Goal: Complete application form

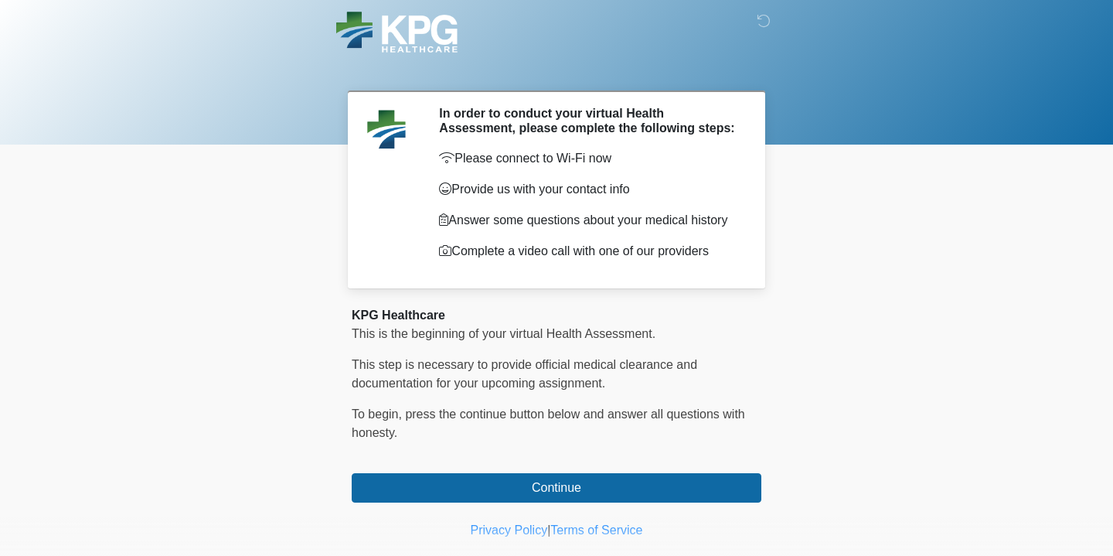
scroll to position [37, 0]
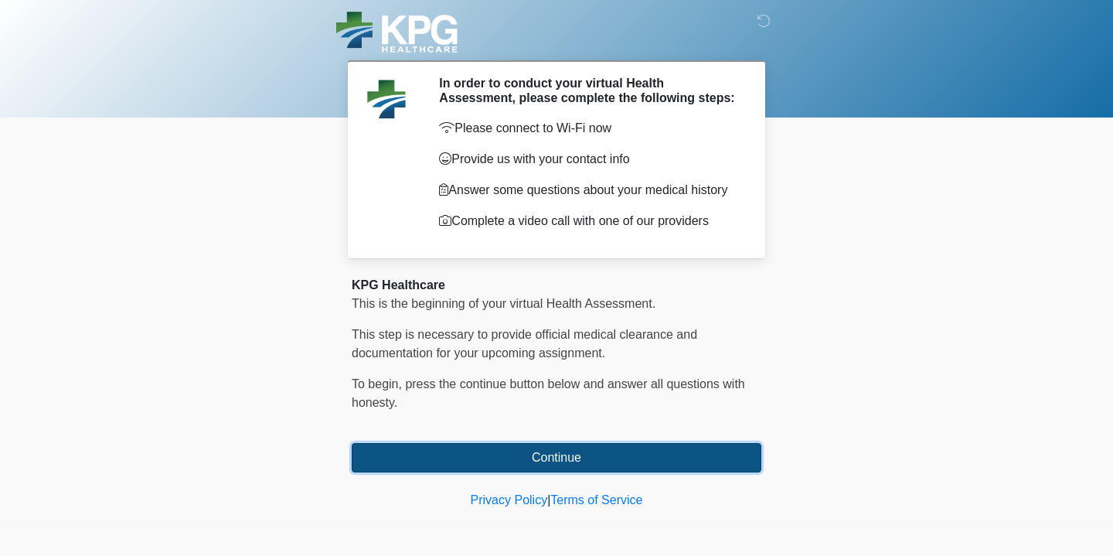
click at [559, 450] on button "Continue" at bounding box center [556, 457] width 409 height 29
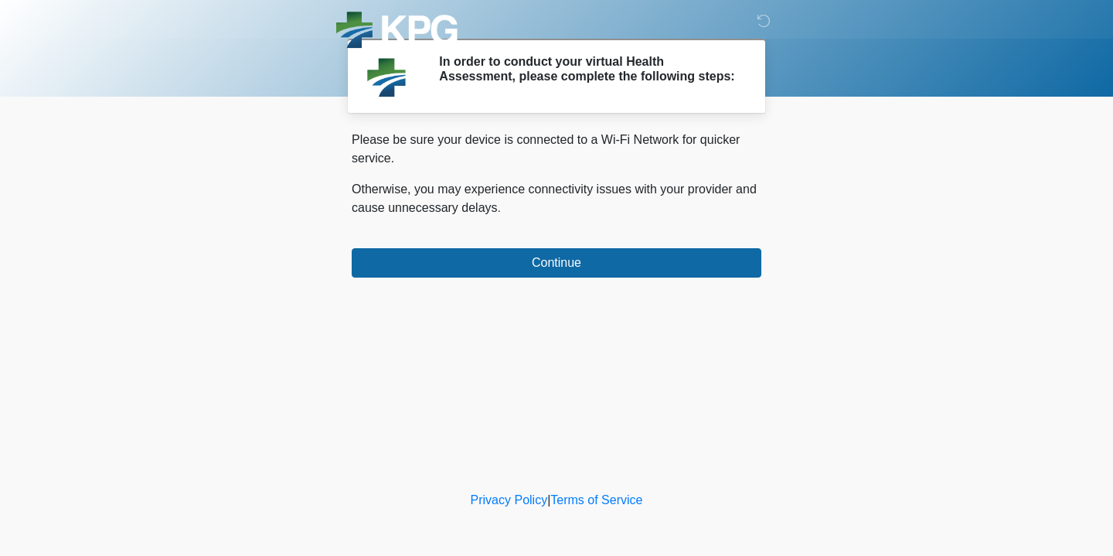
scroll to position [0, 0]
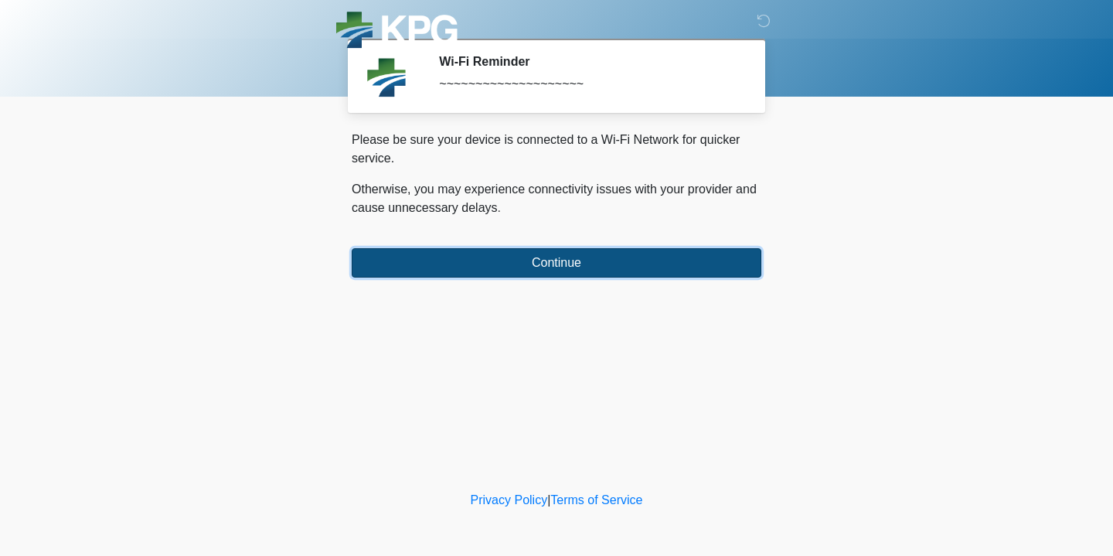
click at [497, 252] on button "Continue" at bounding box center [556, 262] width 409 height 29
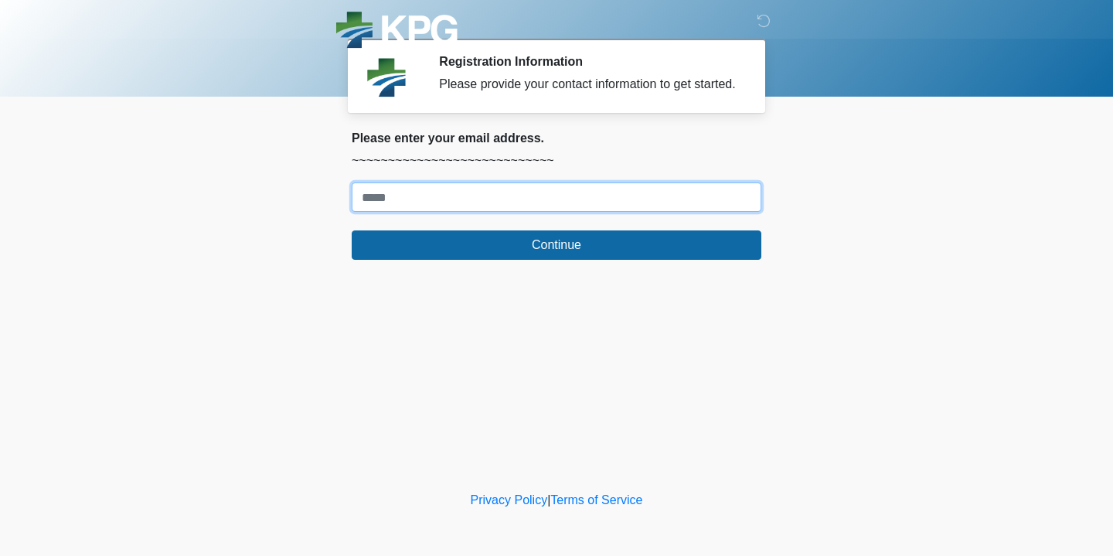
click at [449, 203] on input "Where should we email your response?" at bounding box center [556, 196] width 409 height 29
drag, startPoint x: 532, startPoint y: 215, endPoint x: 284, endPoint y: 203, distance: 247.5
click at [284, 203] on body "‎ ‎ ‎ Registration Information Please provide your contact information to get s…" at bounding box center [556, 278] width 1113 height 556
type input "**********"
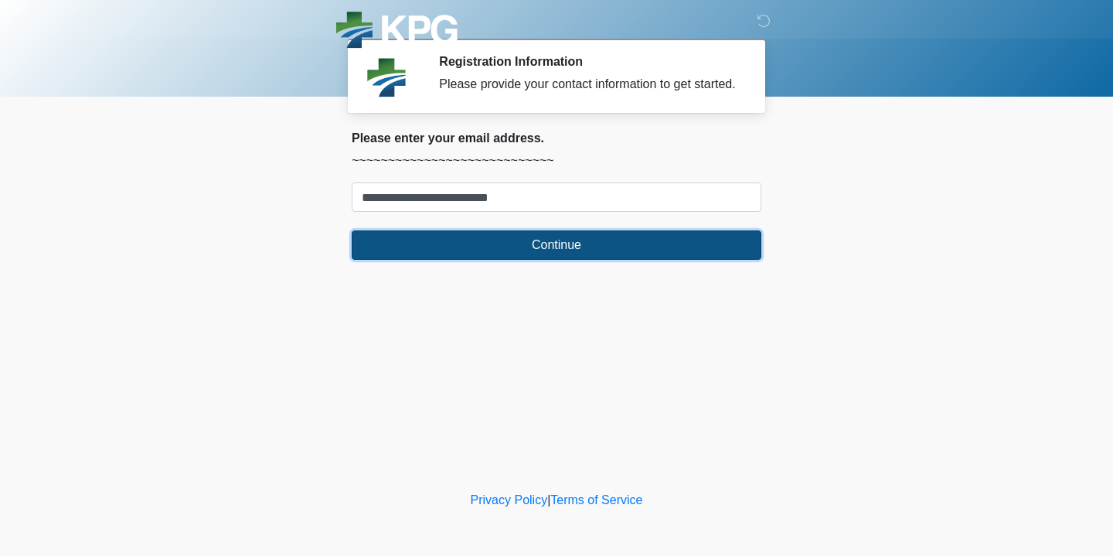
click at [419, 250] on button "Continue" at bounding box center [556, 244] width 409 height 29
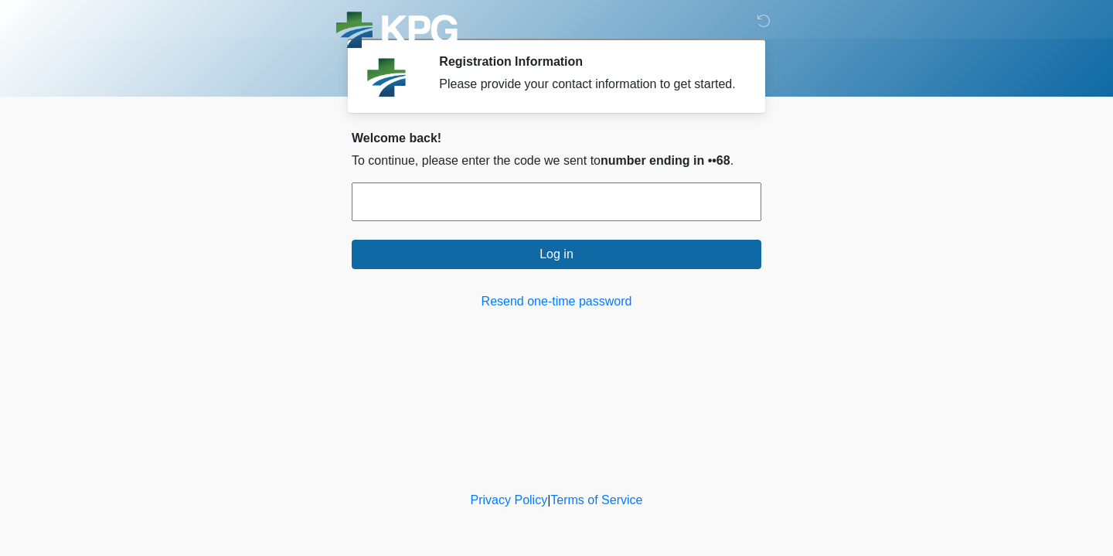
click at [412, 221] on input "text" at bounding box center [556, 201] width 409 height 39
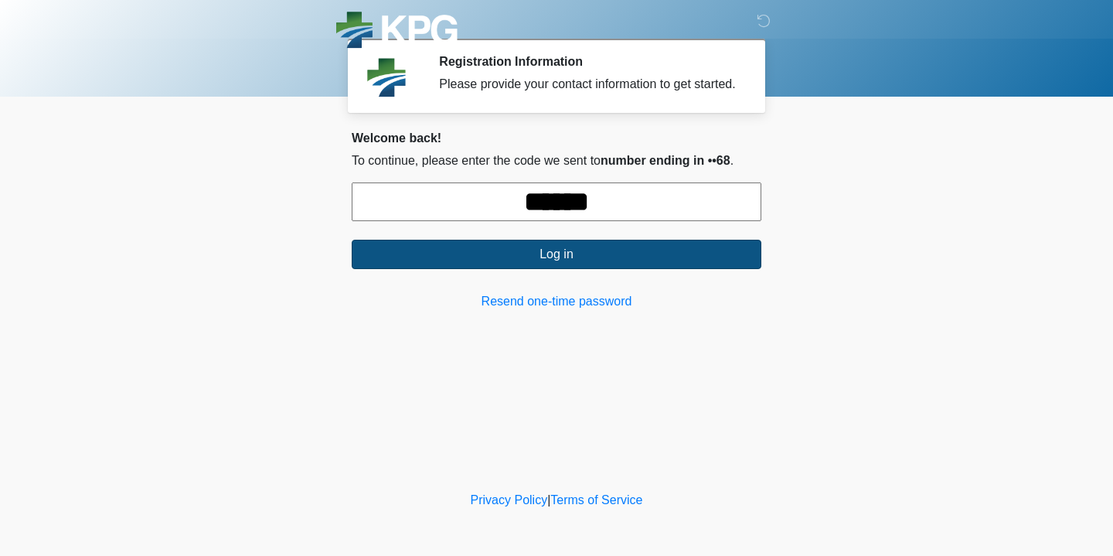
type input "******"
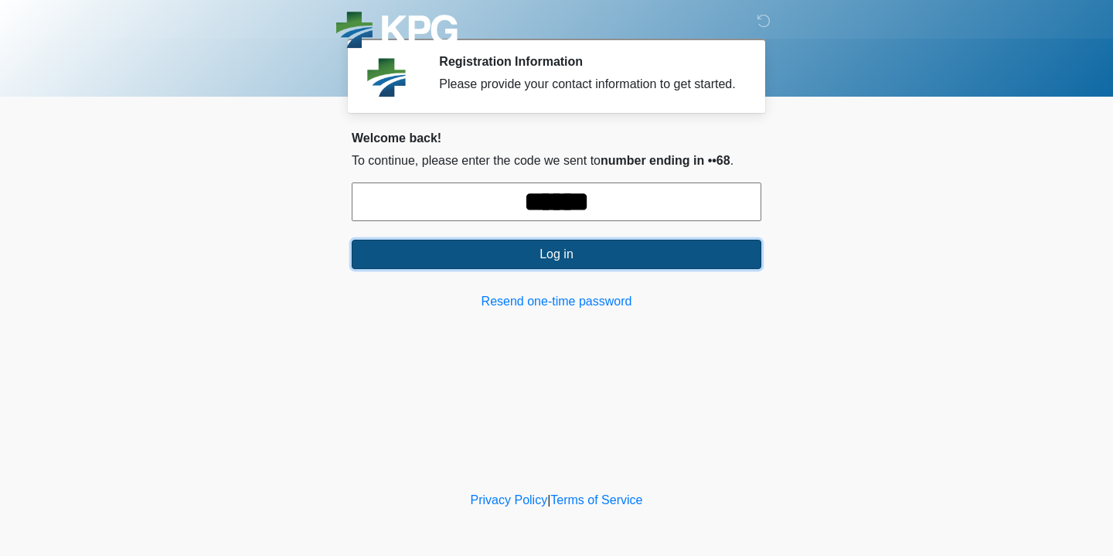
click at [433, 267] on button "Log in" at bounding box center [556, 254] width 409 height 29
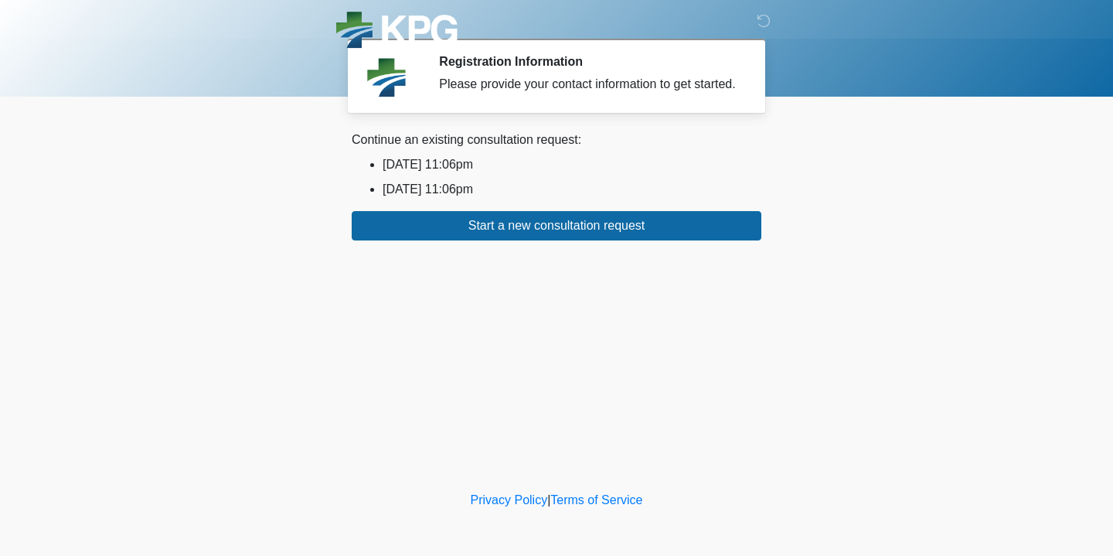
click at [509, 192] on ul "2025/08/19 11:06pm 2025/08/24 11:06pm" at bounding box center [556, 176] width 409 height 43
click at [459, 174] on li "2025/08/19 11:06pm" at bounding box center [571, 164] width 379 height 19
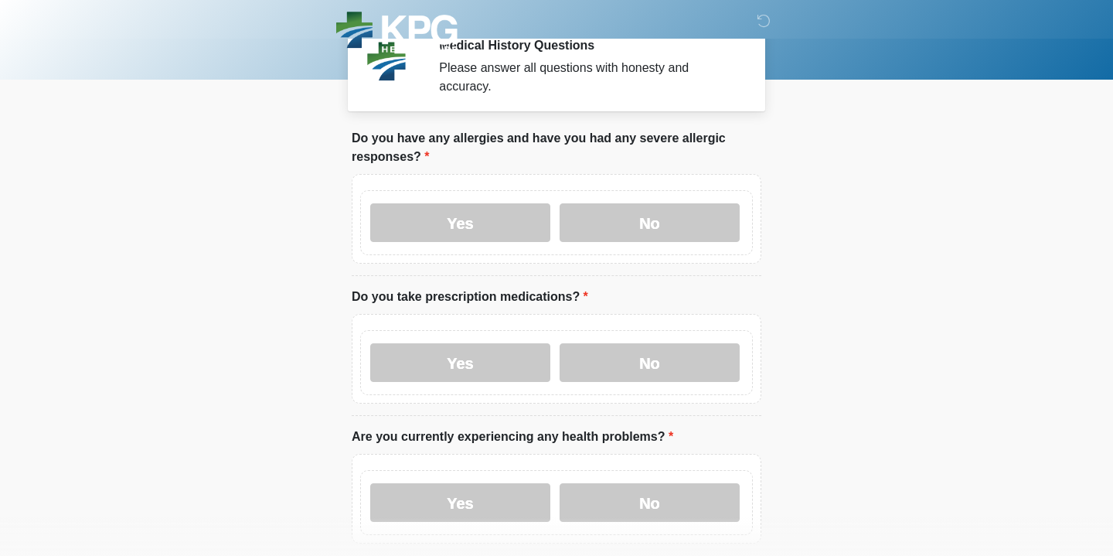
scroll to position [19, 0]
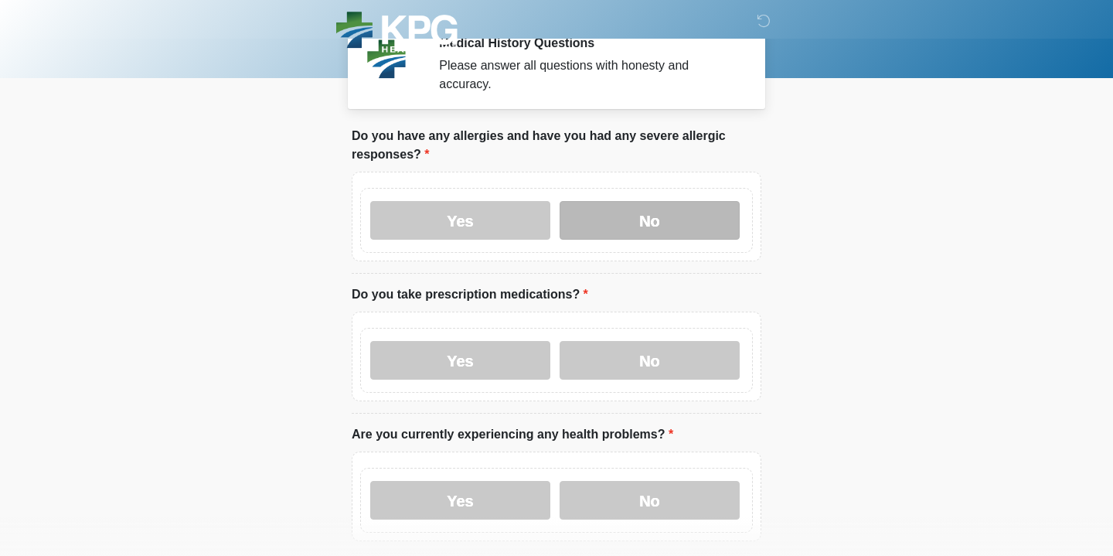
click at [607, 233] on label "No" at bounding box center [649, 220] width 180 height 39
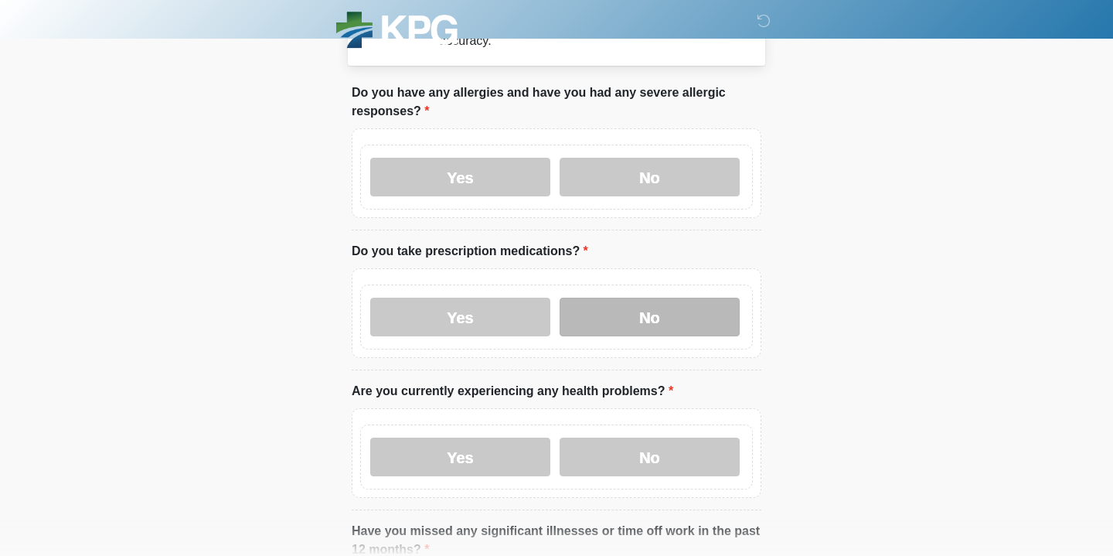
scroll to position [73, 0]
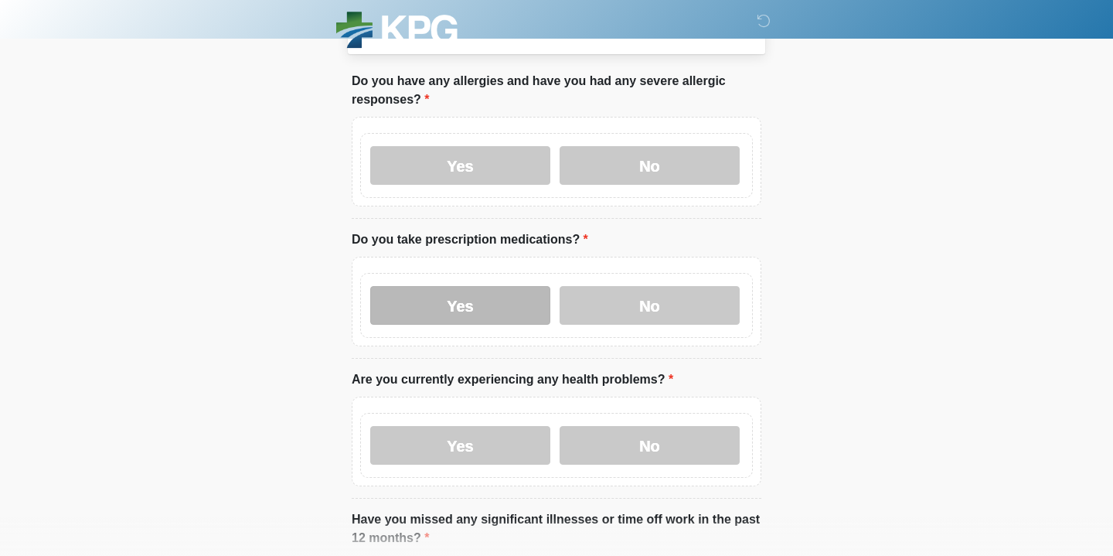
click at [471, 305] on label "Yes" at bounding box center [460, 305] width 180 height 39
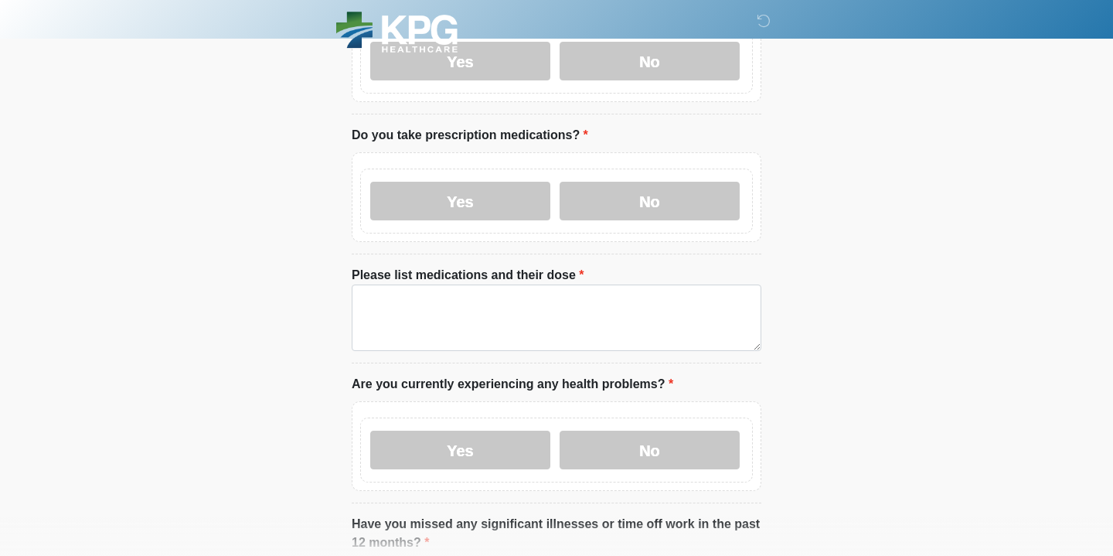
scroll to position [192, 0]
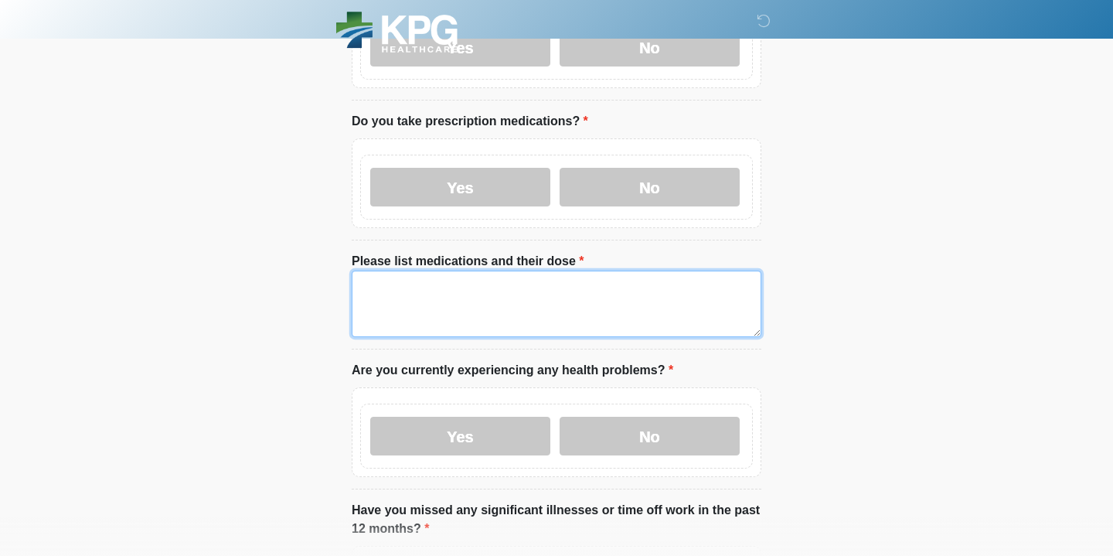
click at [403, 287] on textarea "Please list medications and their dose" at bounding box center [556, 303] width 409 height 66
type textarea "**********"
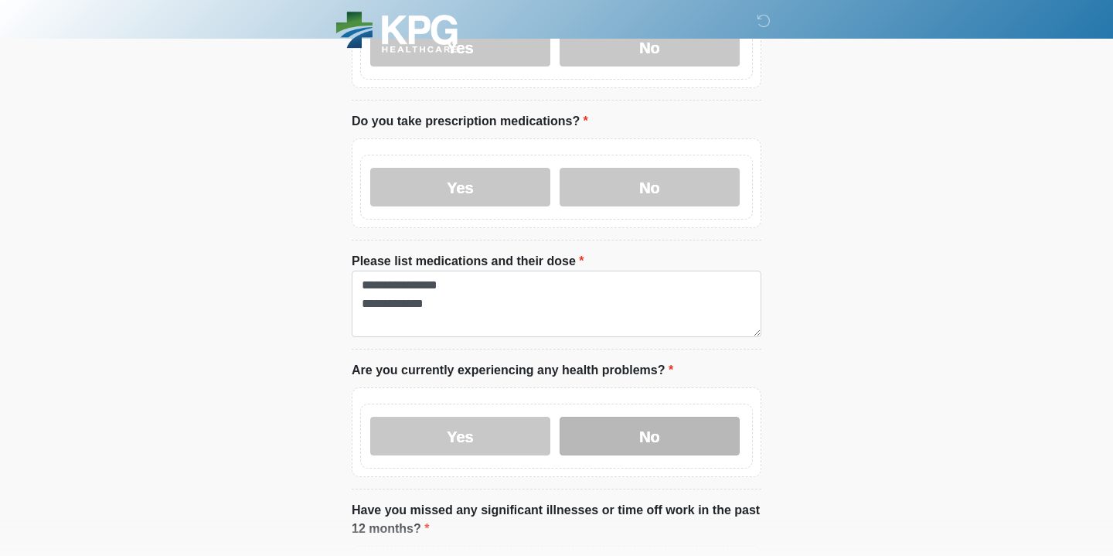
click at [661, 439] on label "No" at bounding box center [649, 435] width 180 height 39
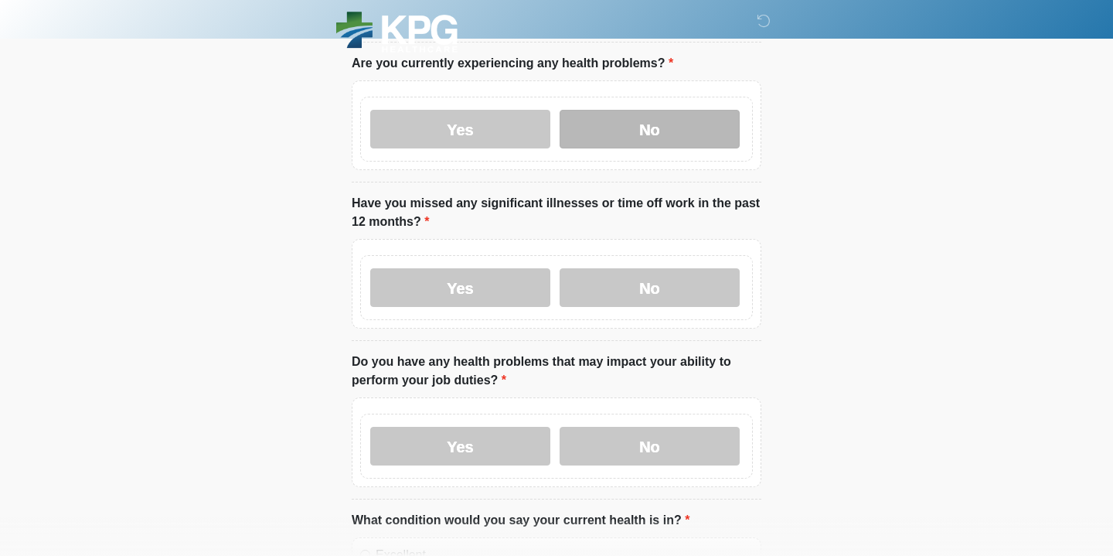
scroll to position [499, 0]
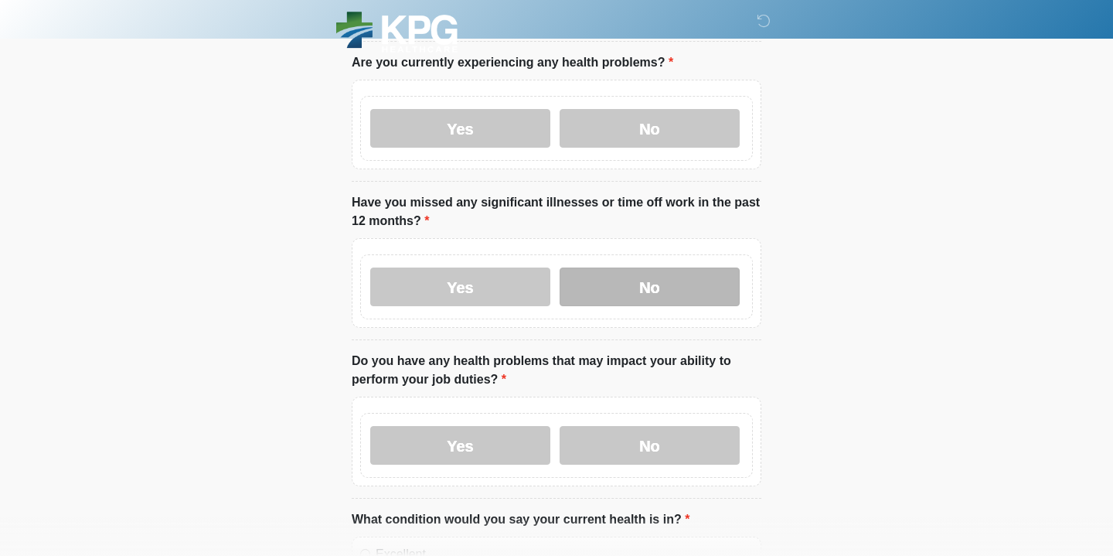
click at [608, 280] on label "No" at bounding box center [649, 286] width 180 height 39
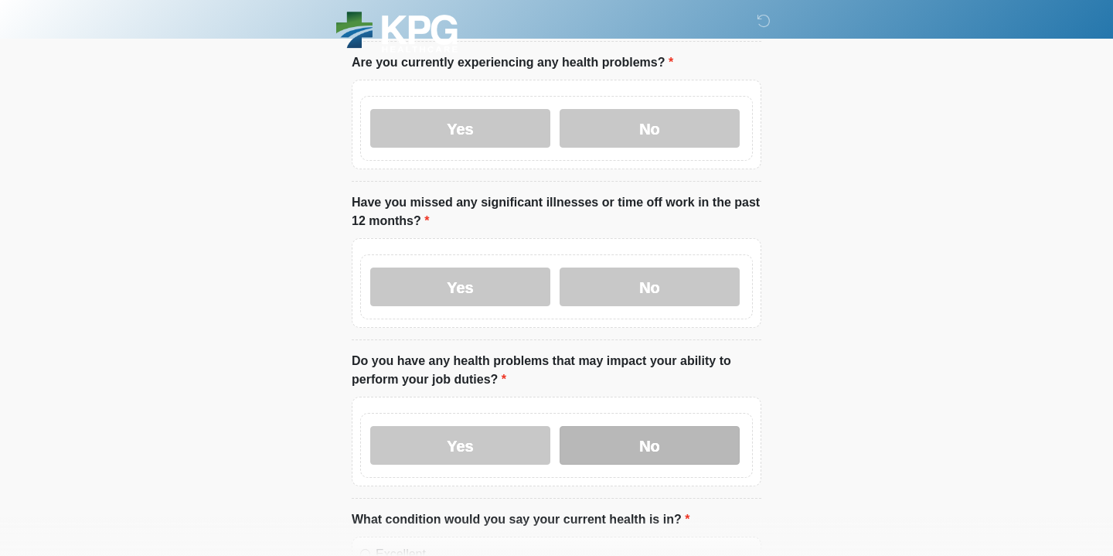
click at [627, 440] on label "No" at bounding box center [649, 445] width 180 height 39
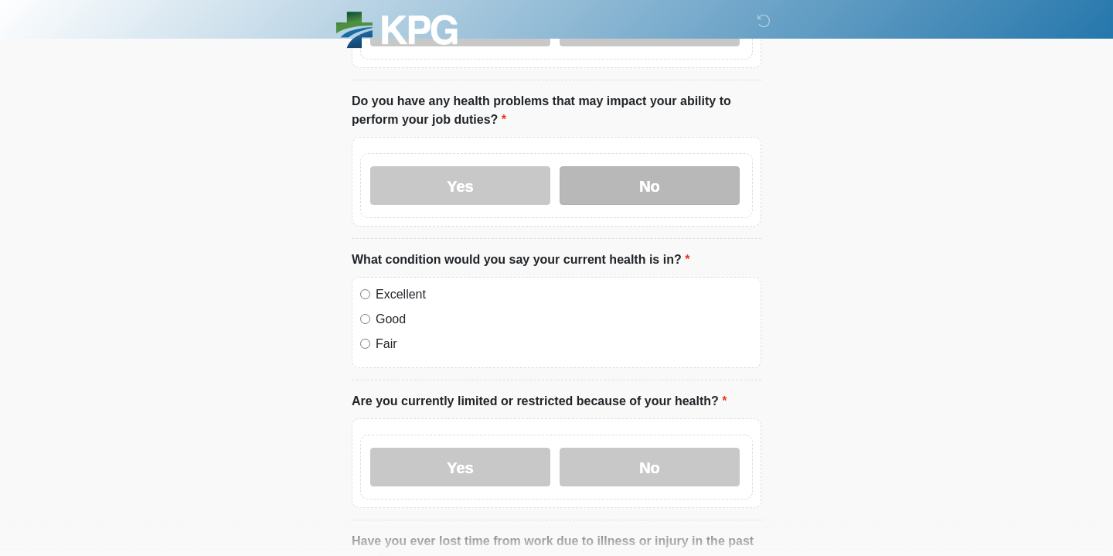
scroll to position [773, 0]
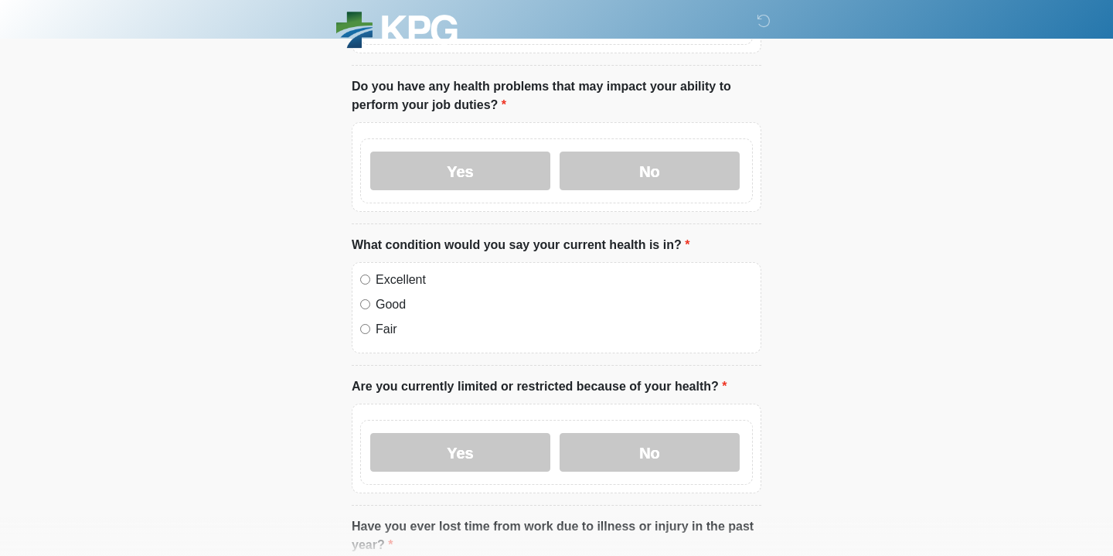
click at [379, 276] on label "Excellent" at bounding box center [564, 279] width 377 height 19
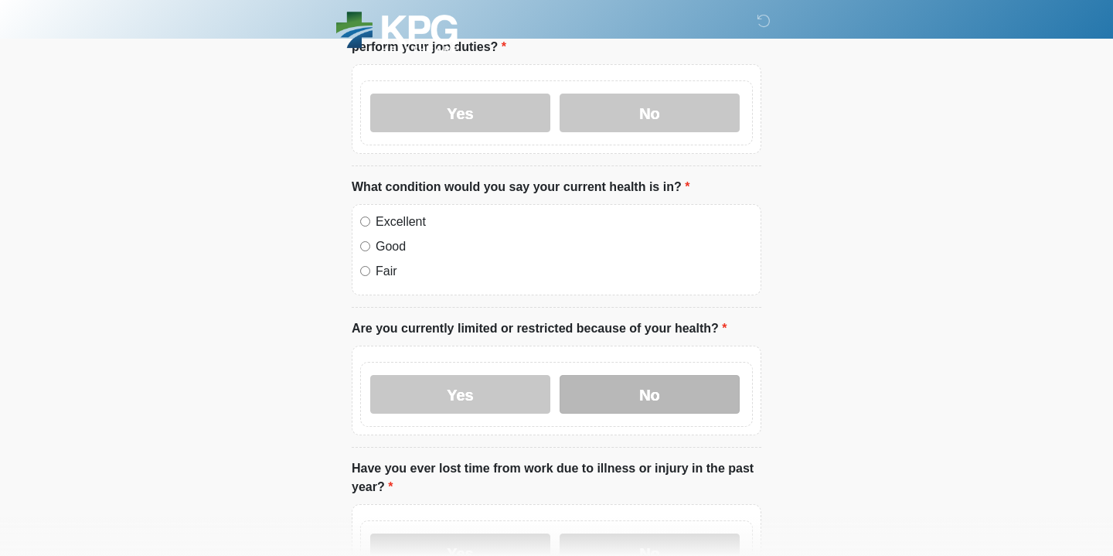
click at [622, 405] on label "No" at bounding box center [649, 394] width 180 height 39
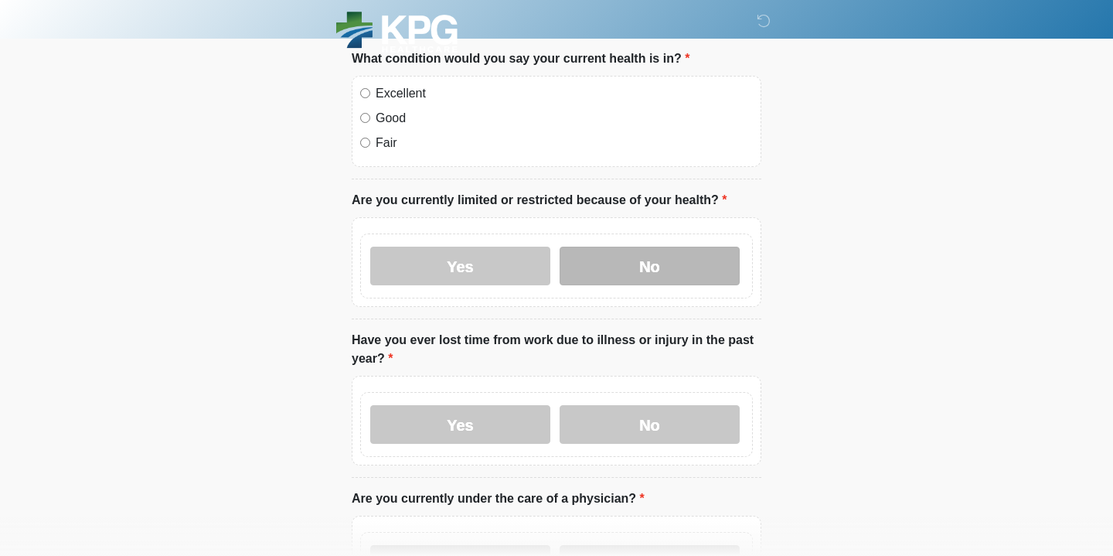
scroll to position [987, 0]
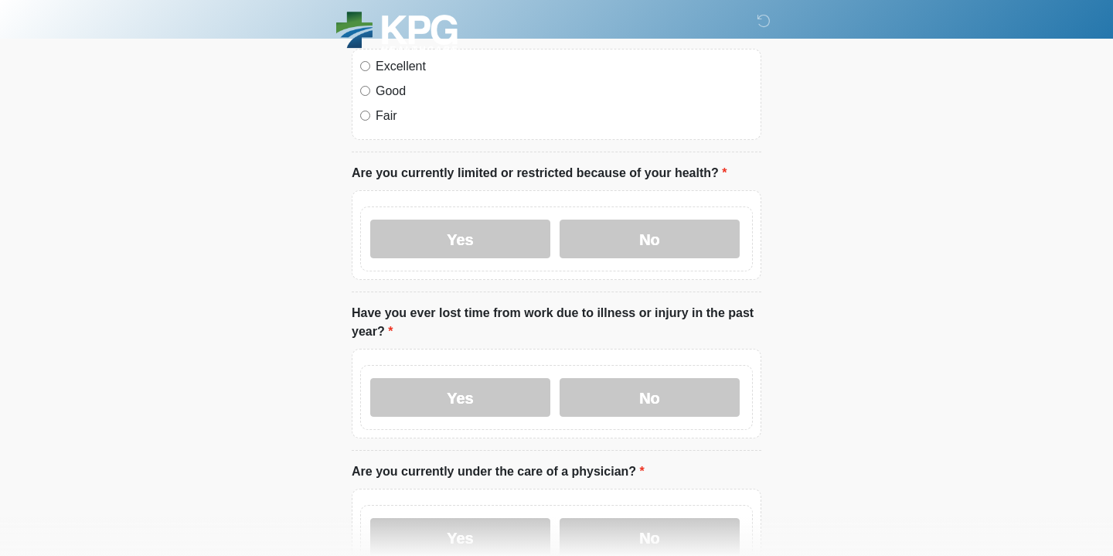
click at [621, 413] on div "Yes No" at bounding box center [556, 397] width 393 height 65
click at [620, 402] on label "No" at bounding box center [649, 397] width 180 height 39
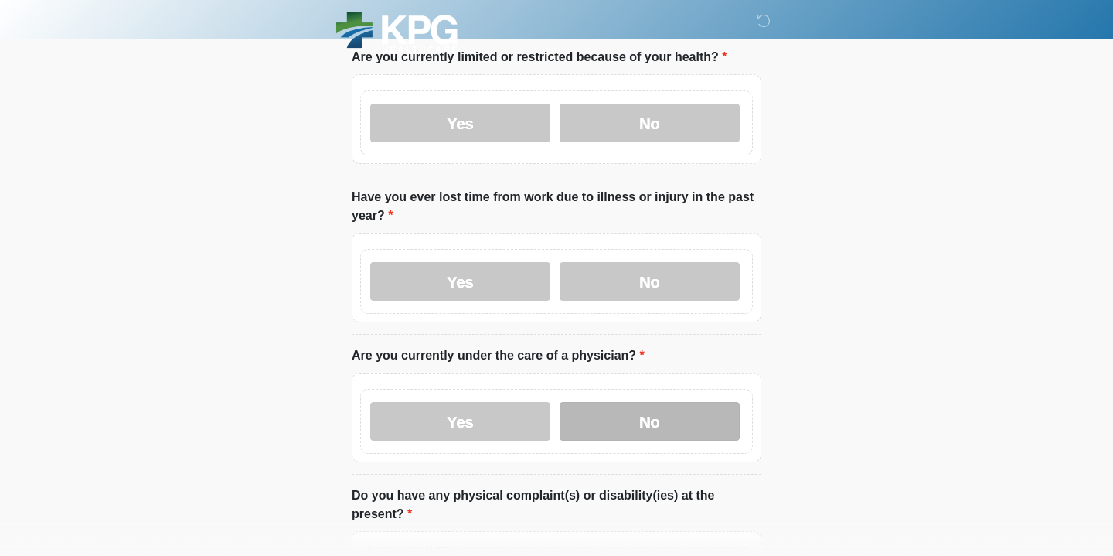
click at [612, 408] on label "No" at bounding box center [649, 421] width 180 height 39
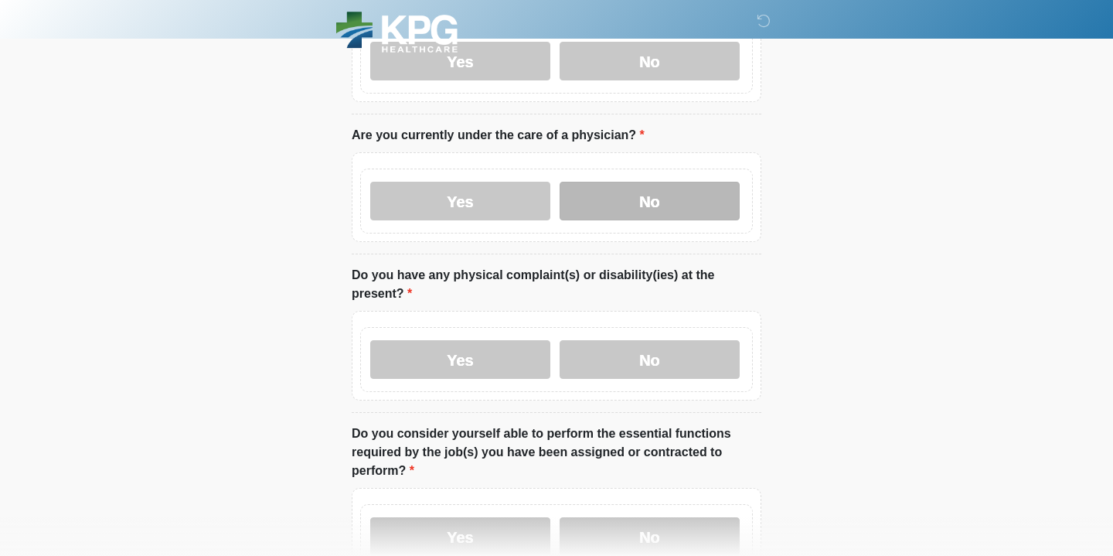
scroll to position [1334, 0]
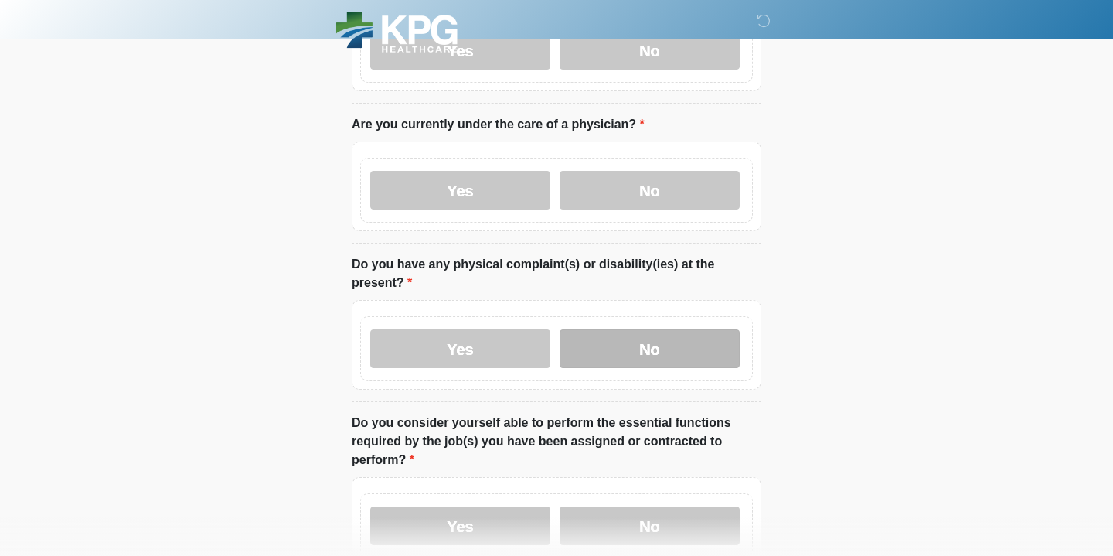
click at [596, 335] on label "No" at bounding box center [649, 348] width 180 height 39
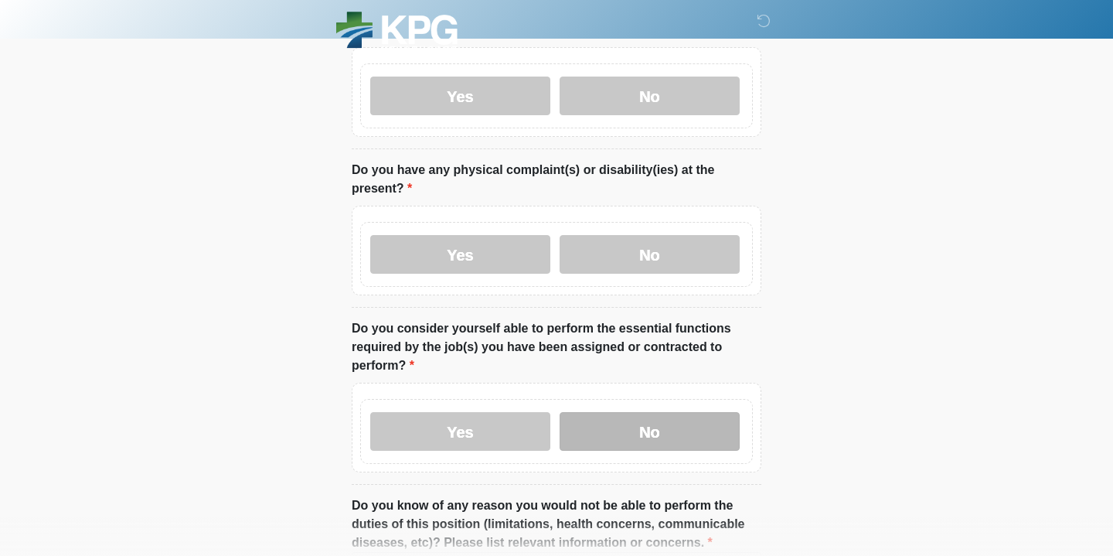
click at [604, 443] on label "No" at bounding box center [649, 431] width 180 height 39
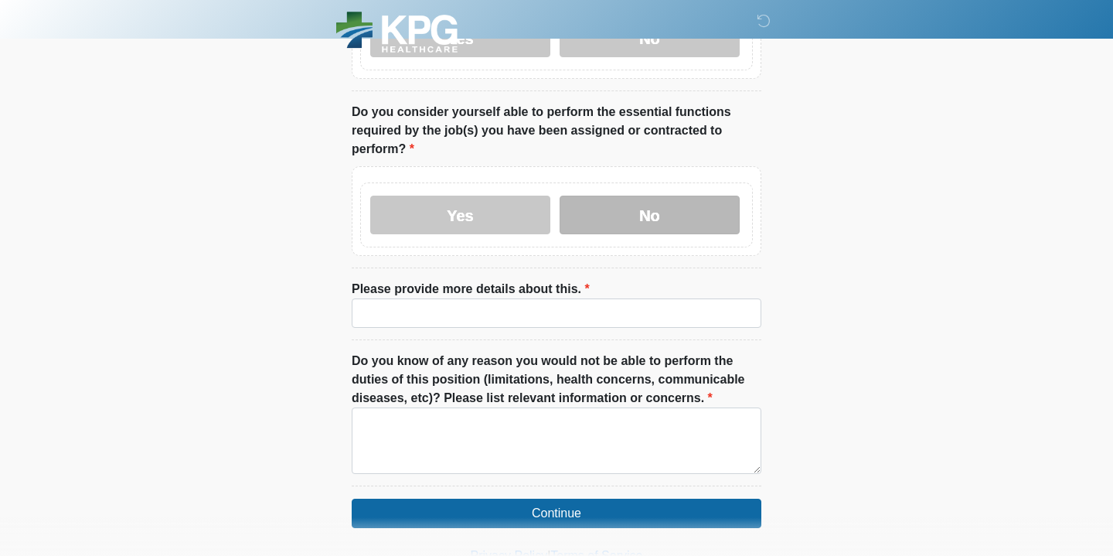
scroll to position [1645, 0]
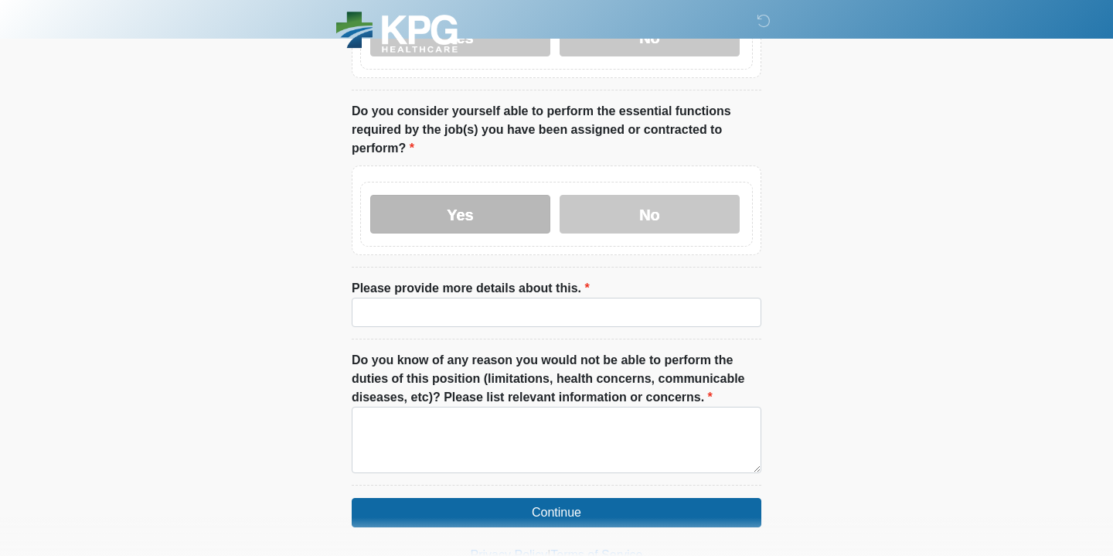
click at [440, 202] on label "Yes" at bounding box center [460, 214] width 180 height 39
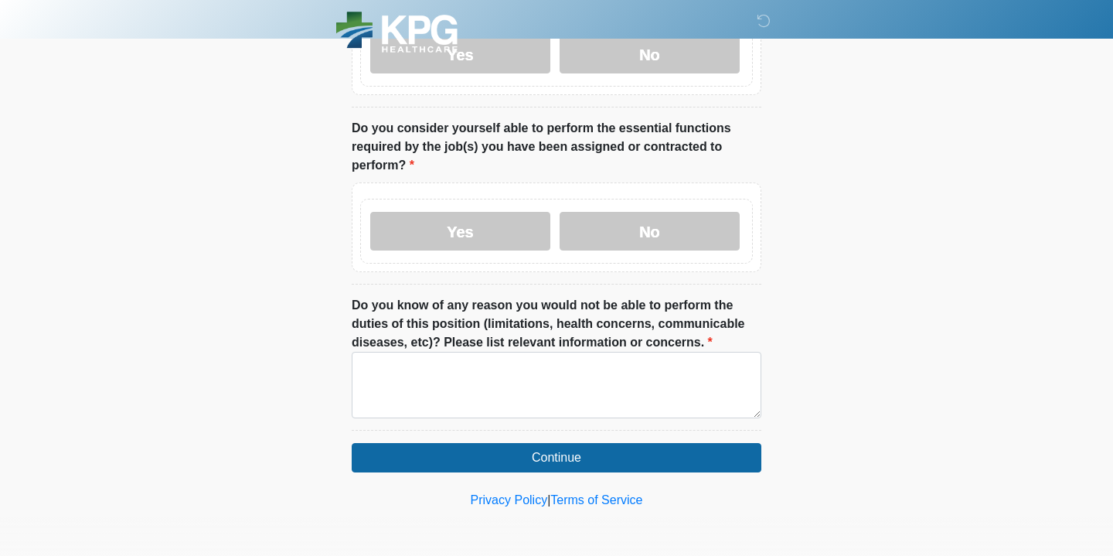
scroll to position [1623, 0]
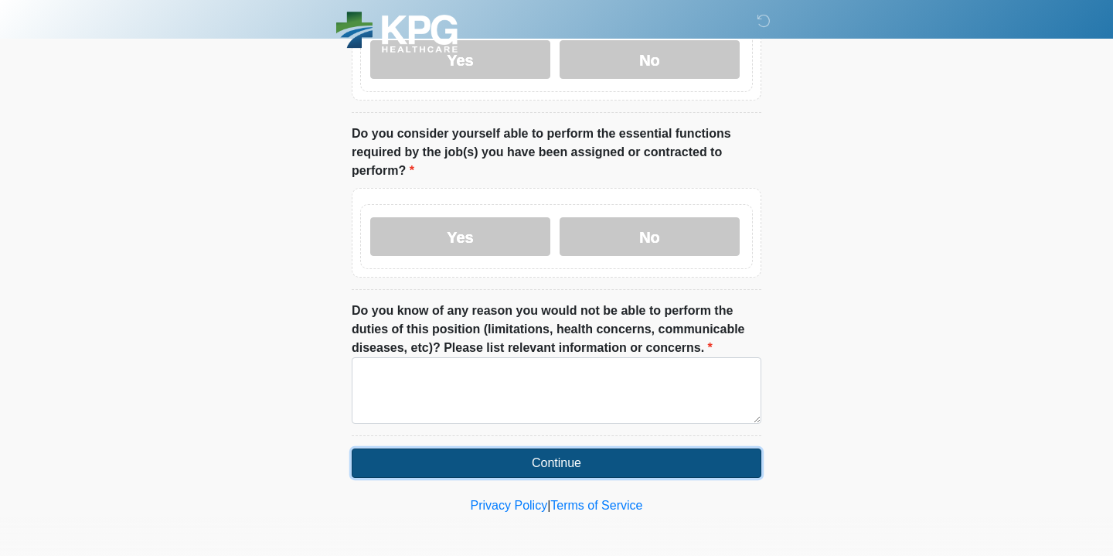
click at [481, 461] on button "Continue" at bounding box center [556, 462] width 409 height 29
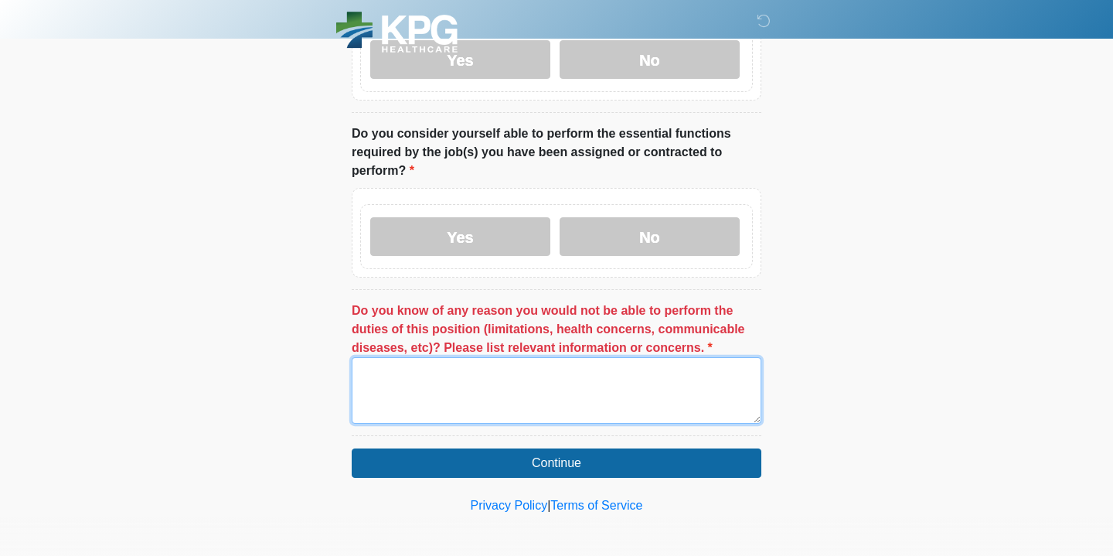
click at [582, 379] on textarea "Do you know of any reason you would not be able to perform the duties of this p…" at bounding box center [556, 390] width 409 height 66
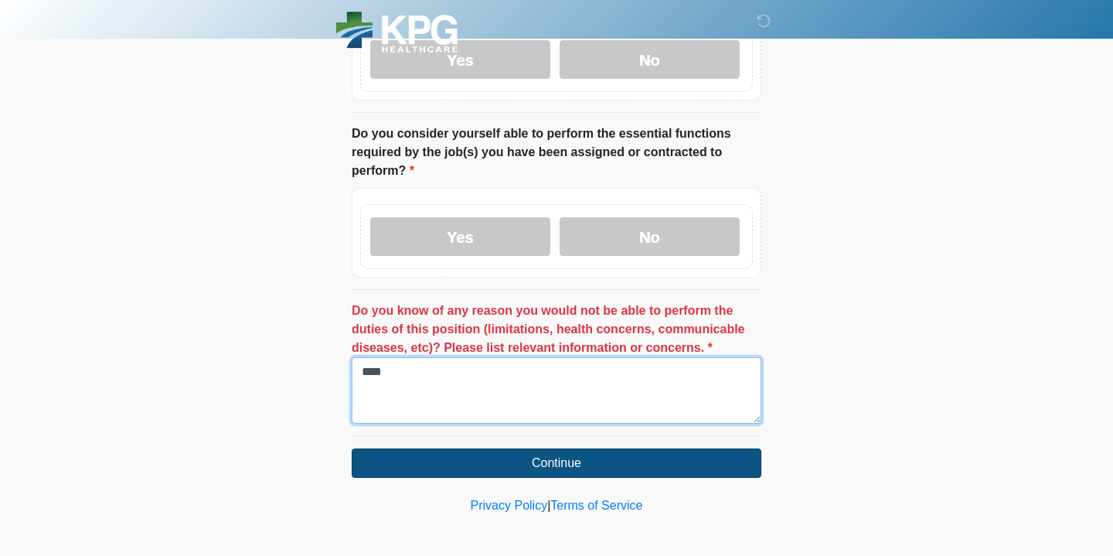
type textarea "****"
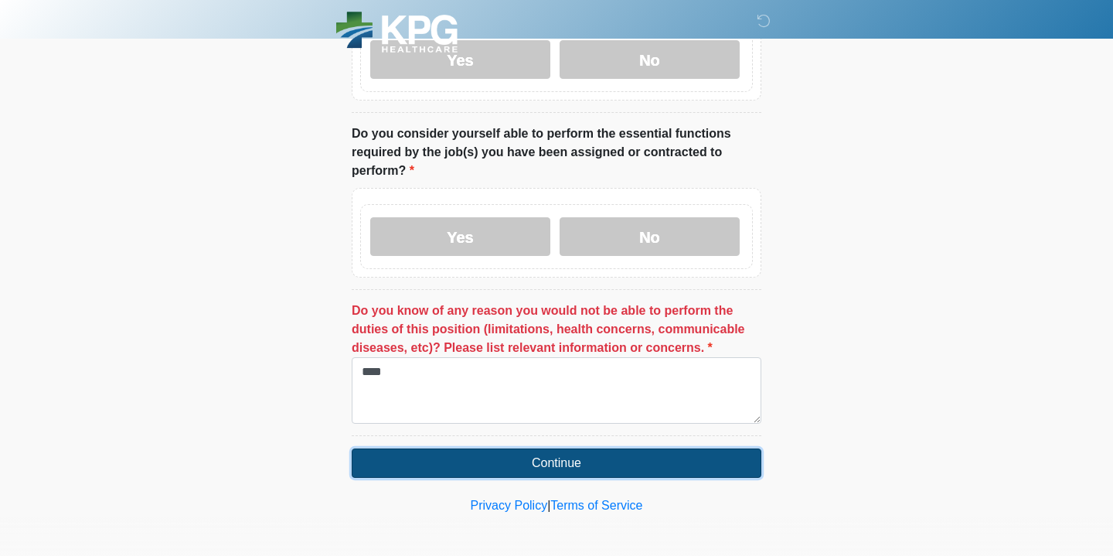
click at [578, 450] on button "Continue" at bounding box center [556, 462] width 409 height 29
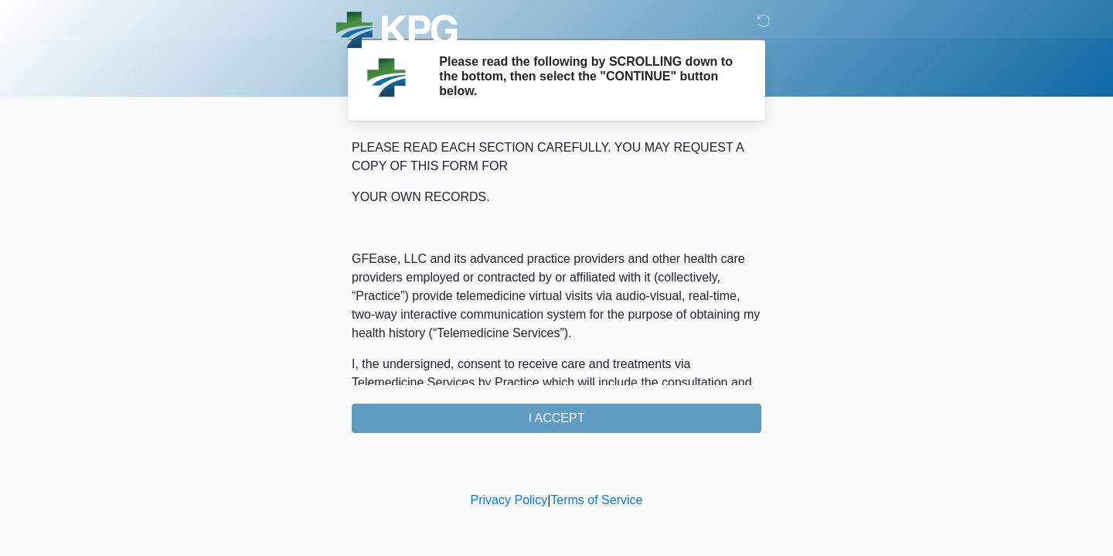
scroll to position [1021, 0]
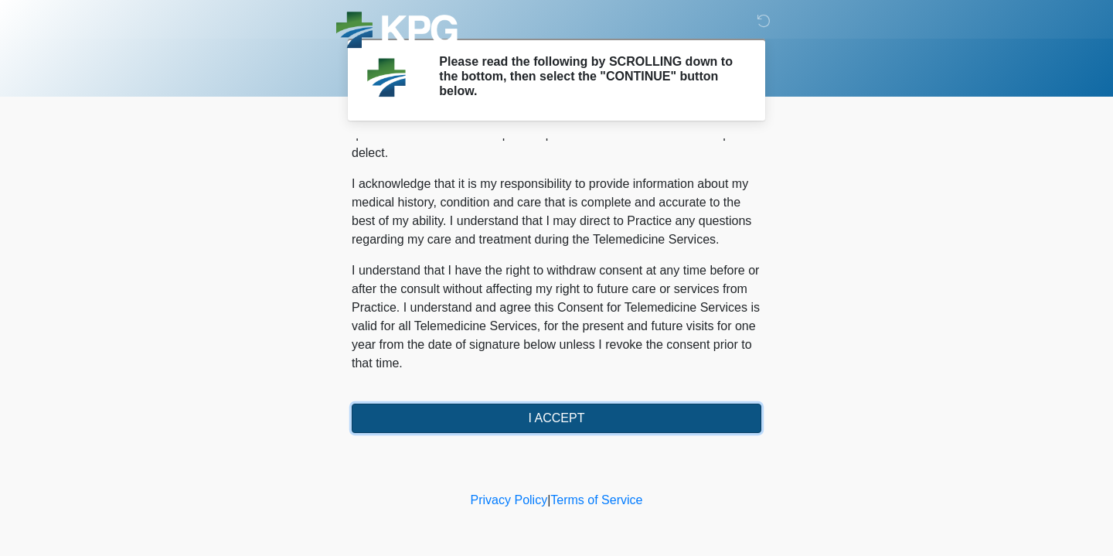
click at [513, 413] on button "I ACCEPT" at bounding box center [556, 417] width 409 height 29
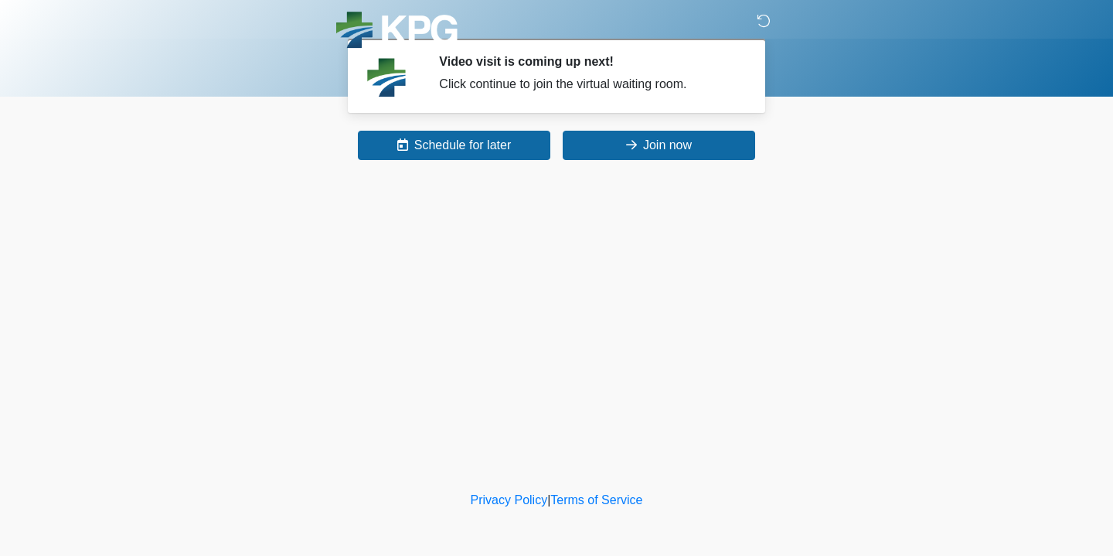
click at [762, 27] on icon at bounding box center [763, 21] width 14 height 14
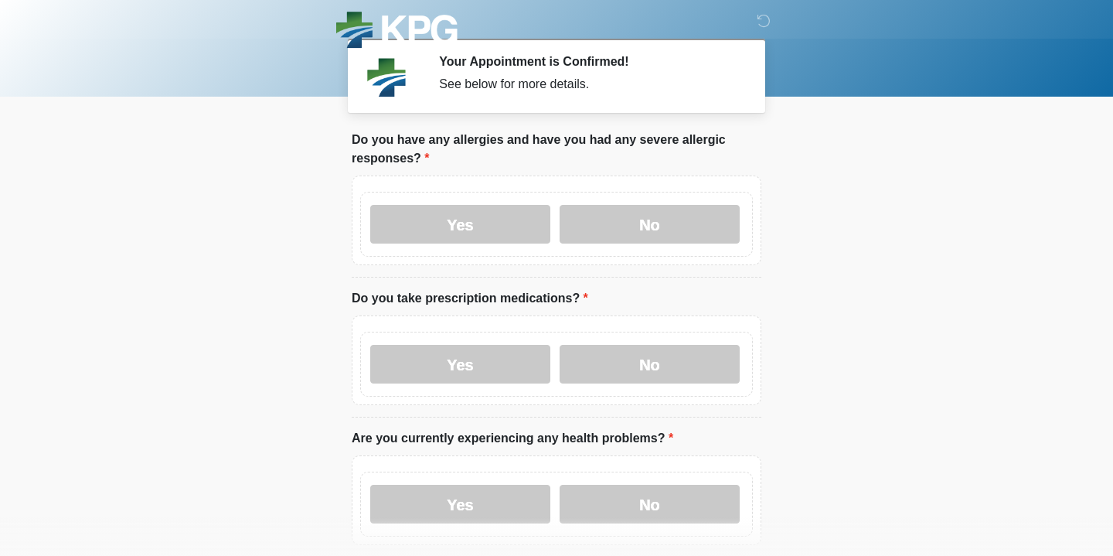
click at [457, 89] on div "See below for more details." at bounding box center [588, 84] width 299 height 19
